Goal: Transaction & Acquisition: Purchase product/service

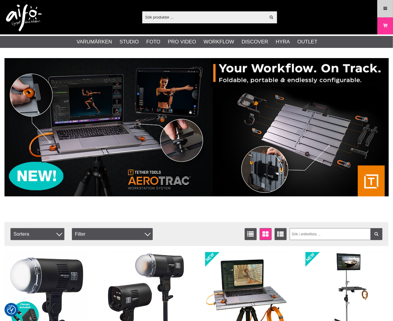
click at [385, 11] on link "Meny" at bounding box center [384, 8] width 15 height 14
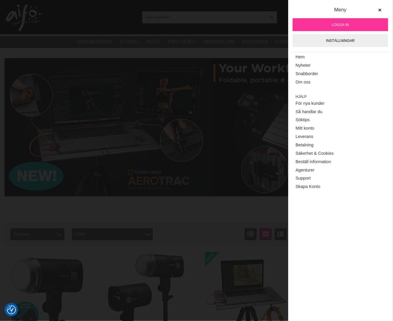
click at [354, 26] on link "Logga in" at bounding box center [339, 24] width 95 height 13
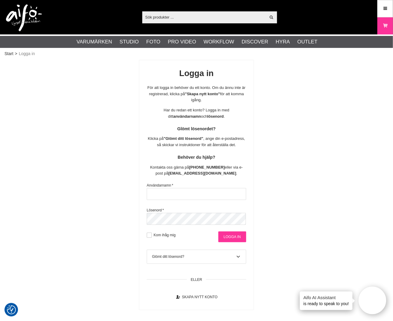
type input "therese.moors@scandinavianphoto.se"
click at [231, 238] on input "Logga in" at bounding box center [232, 236] width 28 height 11
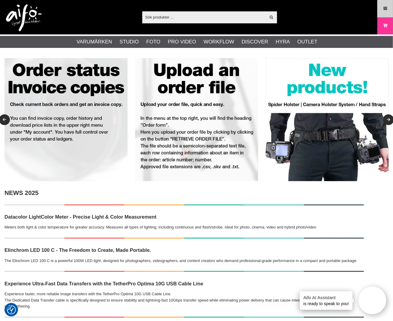
click at [386, 7] on icon at bounding box center [384, 8] width 5 height 7
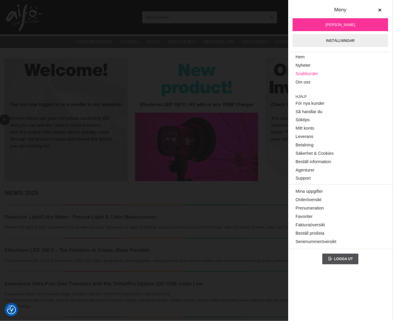
click at [304, 71] on link "Snabborder" at bounding box center [340, 74] width 90 height 8
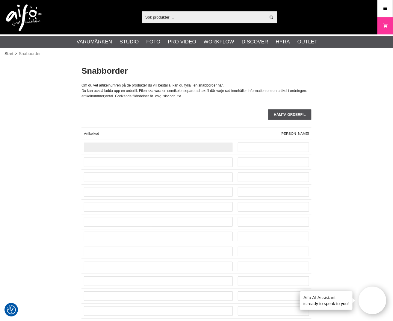
click at [133, 145] on input "text" at bounding box center [158, 147] width 149 height 10
paste input "CUC15RT-ORG"
type input "CUC15RT-ORG"
type input "3"
type input "24"
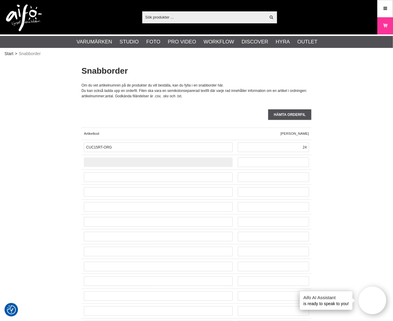
click at [104, 160] on input "text" at bounding box center [158, 162] width 149 height 10
paste input "CO-0105"
type input "CO-0105"
type input "12"
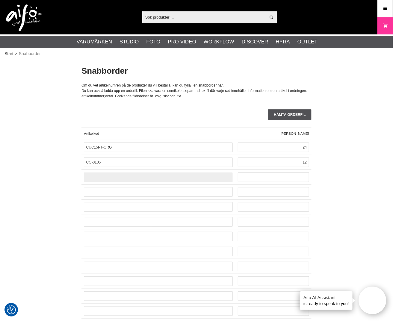
click at [112, 176] on input "text" at bounding box center [158, 177] width 149 height 10
paste input "LA-9001"
type input "LA-9001"
type input "12"
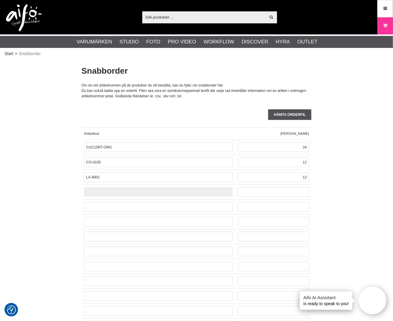
click at [117, 194] on input "text" at bounding box center [158, 192] width 149 height 10
paste input "CO-0150"
type input "CO-0150"
type input "8"
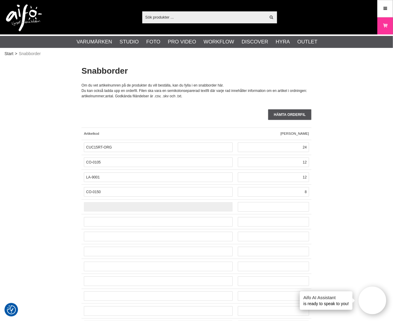
click at [104, 207] on input "text" at bounding box center [158, 207] width 149 height 10
paste input "CUC33R15-ORG"
type input "CUC33R15-ORG"
type input "6"
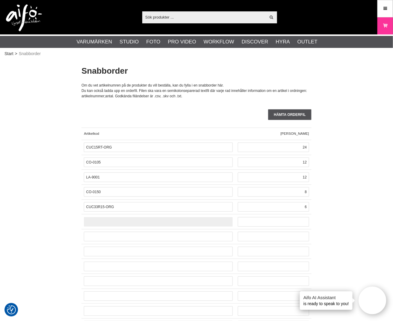
click at [123, 217] on input "text" at bounding box center [158, 222] width 149 height 10
paste input "CUC3315-ORG"
type input "CUC3315-ORG"
type input "6"
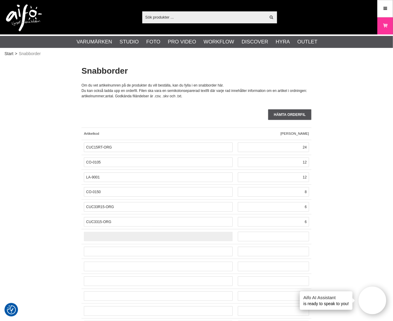
click at [108, 236] on input "text" at bounding box center [158, 237] width 149 height 10
paste input "CO-0179"
type input "CO-0179"
type input "5"
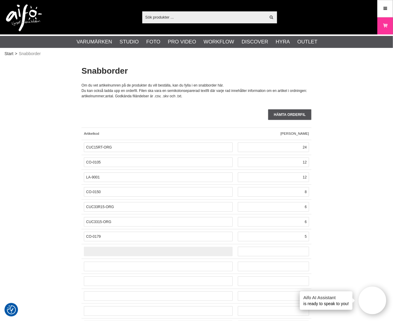
click at [99, 254] on input "text" at bounding box center [158, 252] width 149 height 10
paste input "CO-0133"
type input "CO-0133"
type input "4"
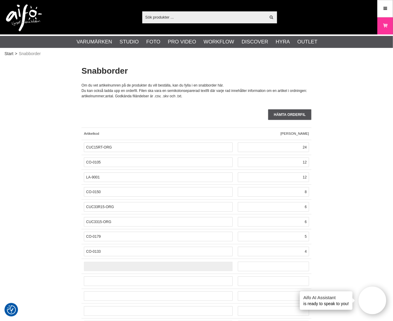
click at [110, 266] on input "text" at bounding box center [158, 267] width 149 height 10
paste input "CO-0550"
type input "CO-0550"
type input "4"
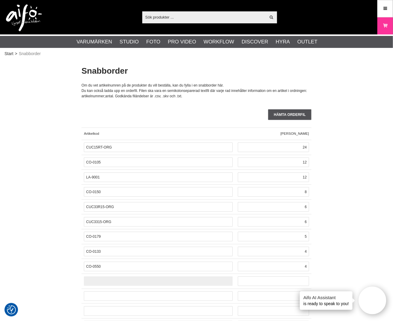
click at [100, 277] on input "text" at bounding box center [158, 281] width 149 height 10
paste input "CO-0149"
type input "CO-0149"
type input "4"
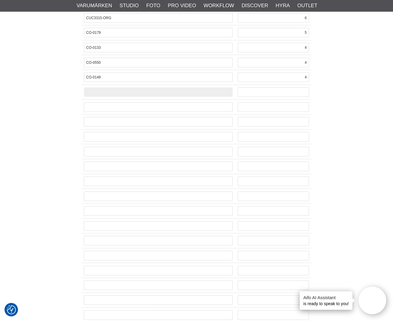
scroll to position [227, 0]
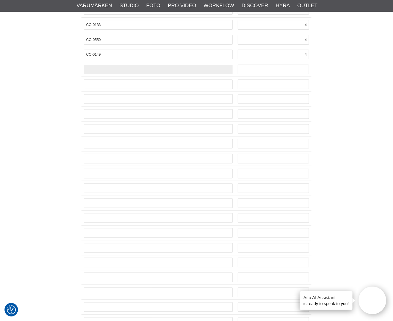
click at [102, 70] on input "text" at bounding box center [158, 70] width 149 height 10
paste input "CO-0549"
type input "CO-0549"
type input "3"
click at [109, 83] on input "text" at bounding box center [158, 85] width 149 height 10
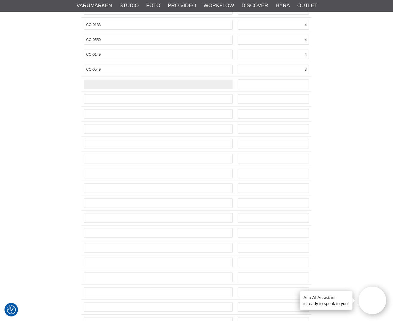
paste input "CO-0104"
type input "CO-0104"
type input "2"
click at [102, 102] on input "text" at bounding box center [158, 99] width 149 height 10
paste input "CO-0139"
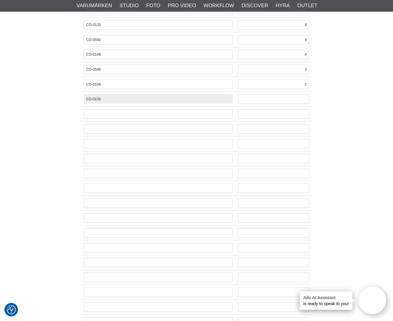
type input "CO-0139"
type input "2"
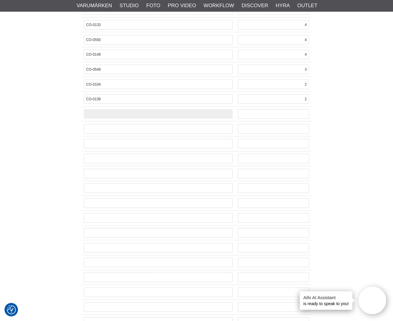
click at [96, 117] on input "text" at bounding box center [158, 114] width 149 height 10
paste input "CO-0553"
type input "CO-0553"
type input "2"
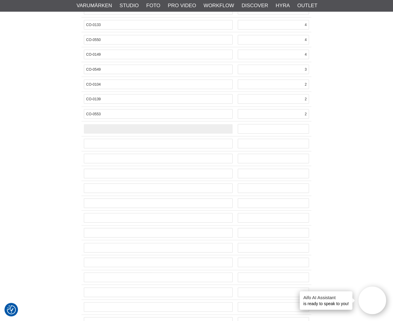
click at [93, 129] on input "text" at bounding box center [158, 129] width 149 height 10
paste input "CO-0482"
type input "CO-0482"
type input "2"
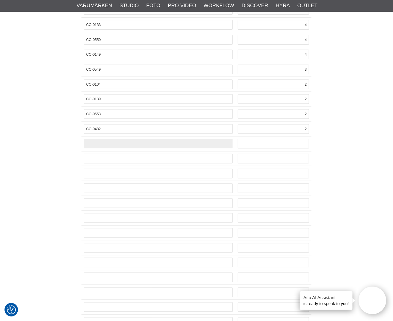
click at [107, 144] on input "text" at bounding box center [158, 144] width 149 height 10
paste input "CO-0128"
type input "CO-0128"
type input "1"
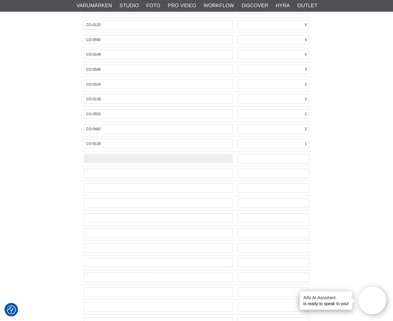
click at [109, 157] on input "text" at bounding box center [158, 159] width 149 height 10
paste input "LA-2422"
type input "LA-2422"
type input "1"
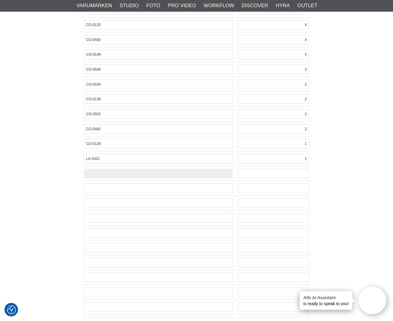
click at [97, 173] on input "text" at bounding box center [158, 174] width 149 height 10
paste input "CO-0533"
type input "CO-0533"
type input "1"
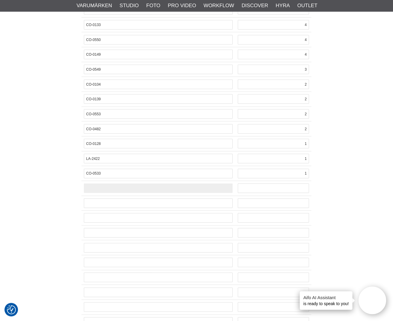
click at [92, 189] on input "text" at bounding box center [158, 188] width 149 height 10
paste input "CO-0182"
type input "CO-0182"
type input "1"
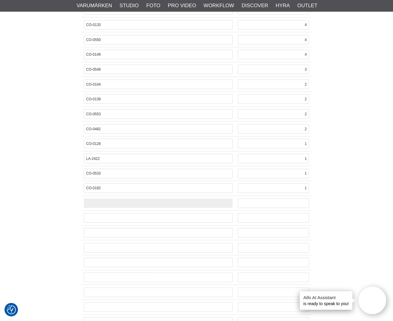
click at [97, 206] on input "text" at bounding box center [158, 203] width 149 height 10
paste input "L-858D"
type input "L-858D"
type input "1"
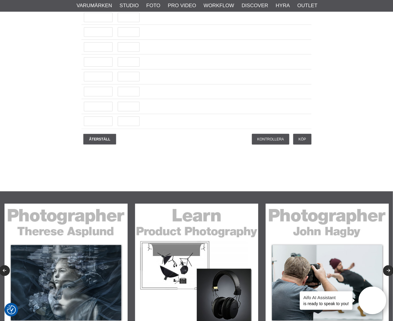
scroll to position [1608, 0]
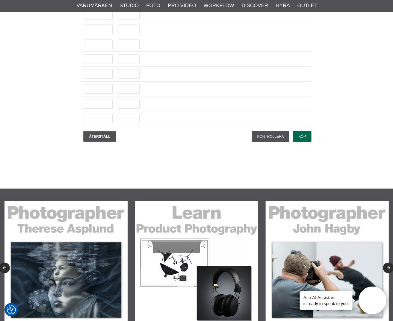
click at [307, 142] on input "Köp" at bounding box center [302, 136] width 18 height 11
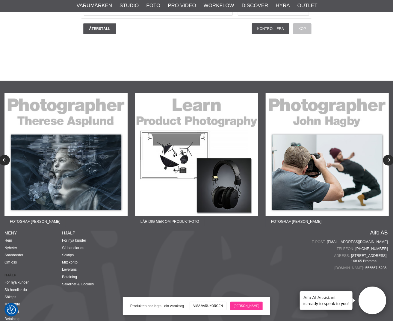
click at [242, 307] on link "[PERSON_NAME]" at bounding box center [246, 306] width 32 height 8
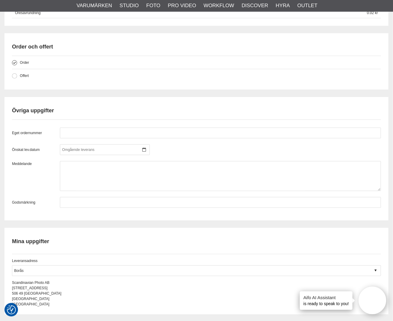
scroll to position [753, 0]
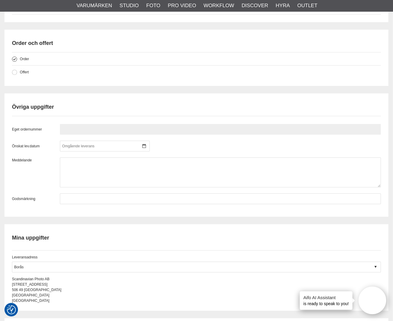
click at [245, 129] on input "text" at bounding box center [220, 129] width 321 height 11
paste input "PN212449"
drag, startPoint x: 127, startPoint y: 133, endPoint x: 122, endPoint y: 131, distance: 5.9
click at [122, 131] on input "PN212449 PN212449" at bounding box center [220, 129] width 321 height 11
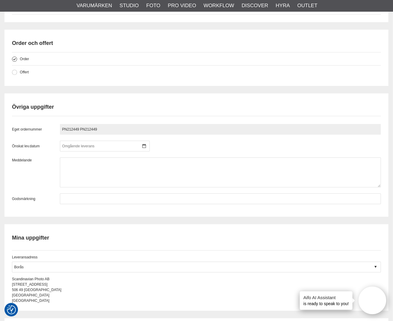
drag, startPoint x: 106, startPoint y: 128, endPoint x: 32, endPoint y: 135, distance: 74.3
click at [32, 135] on div "Eget ordernummer PN212449 PN212449" at bounding box center [196, 129] width 369 height 11
paste input "text"
type input "PN212449"
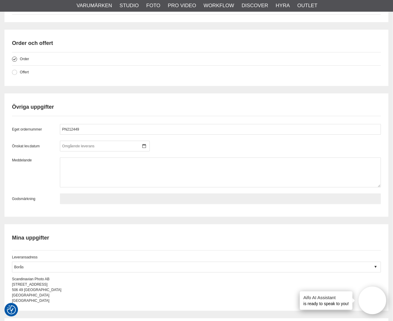
paste input "PN212449"
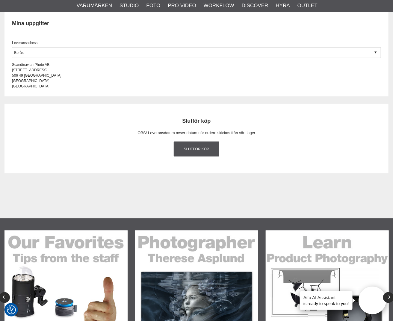
scroll to position [923, 0]
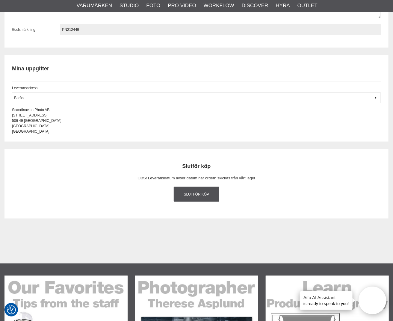
type input "PN212449"
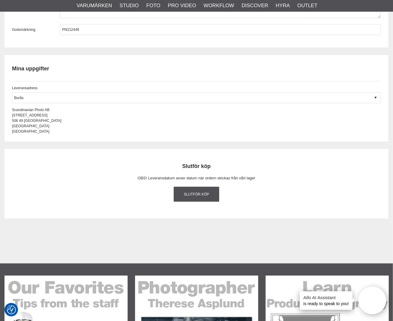
click at [201, 195] on link "Slutför köp" at bounding box center [196, 194] width 45 height 15
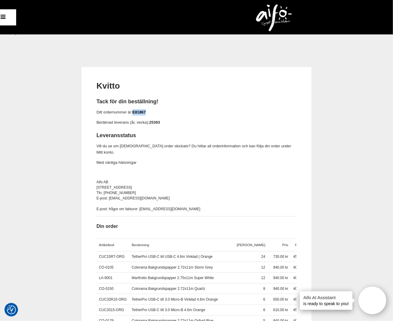
drag, startPoint x: 151, startPoint y: 113, endPoint x: 135, endPoint y: 111, distance: 16.6
click at [135, 111] on p "Ditt ordernummer är: E81867" at bounding box center [196, 112] width 200 height 6
copy link "E81867"
